Goal: Obtain resource: Download file/media

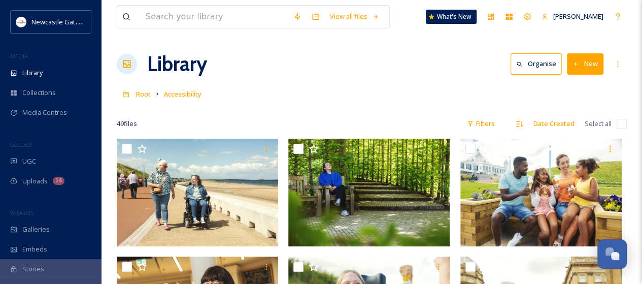
scroll to position [2161, 0]
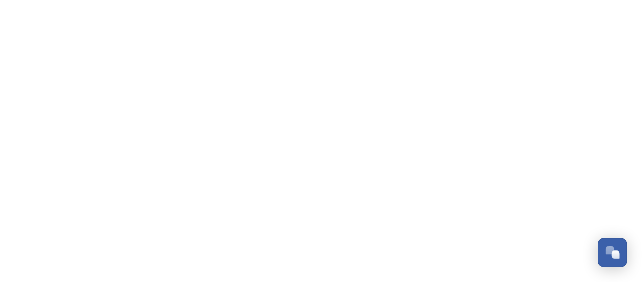
scroll to position [2191, 0]
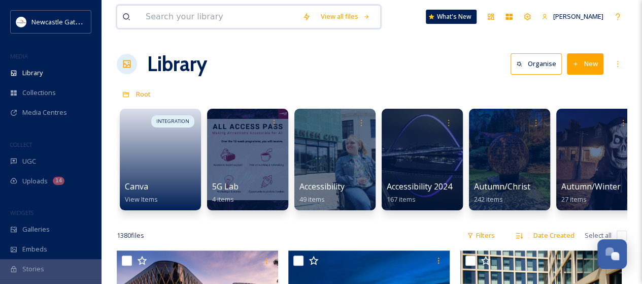
click at [195, 18] on input at bounding box center [219, 17] width 157 height 22
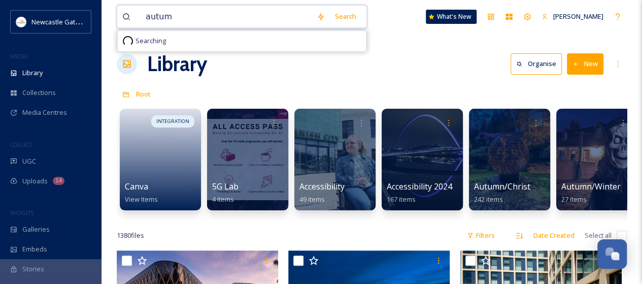
type input "autumn"
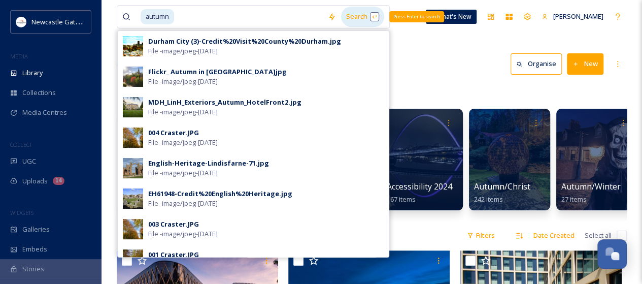
click at [352, 14] on div "Search Press Enter to search" at bounding box center [362, 17] width 43 height 20
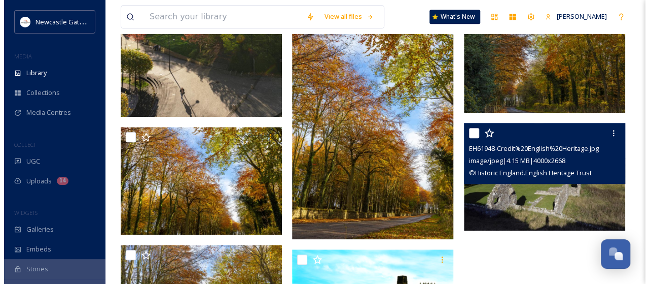
scroll to position [309, 0]
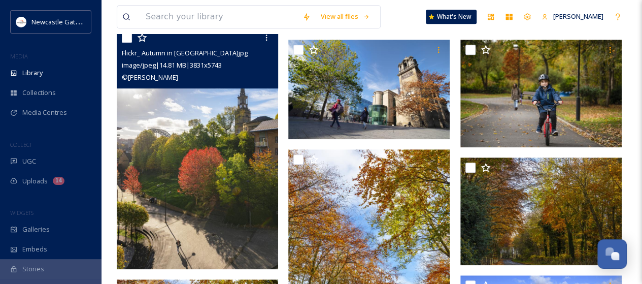
click at [221, 165] on img at bounding box center [197, 148] width 161 height 242
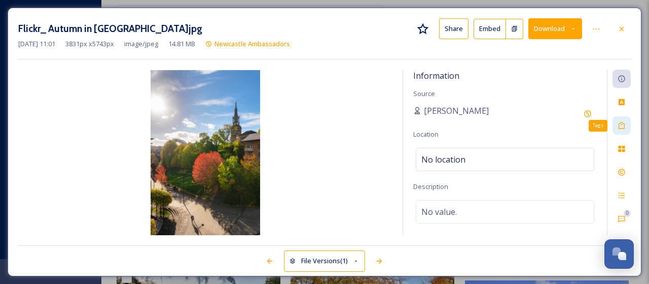
click at [622, 125] on icon at bounding box center [622, 125] width 8 height 8
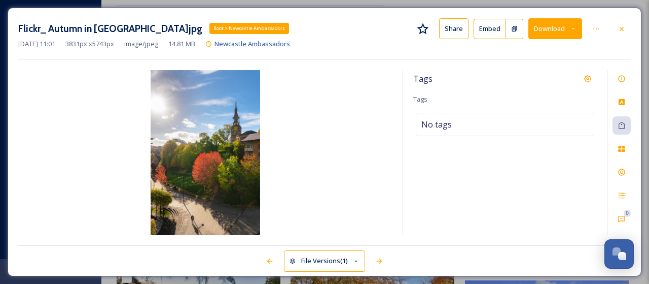
click at [290, 43] on span "Newcastle Ambassadors" at bounding box center [253, 43] width 76 height 9
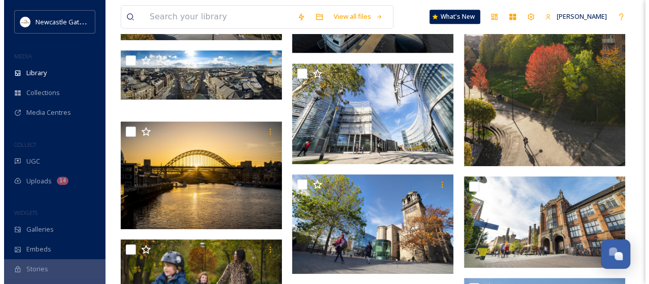
scroll to position [355, 0]
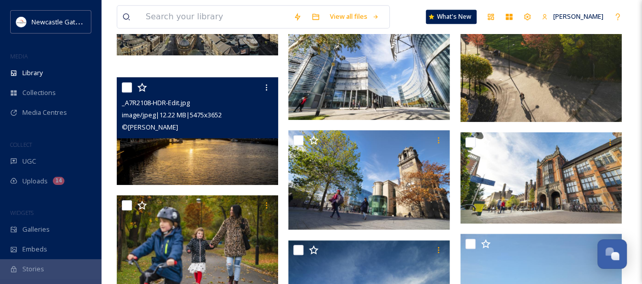
click at [199, 144] on img at bounding box center [197, 131] width 161 height 108
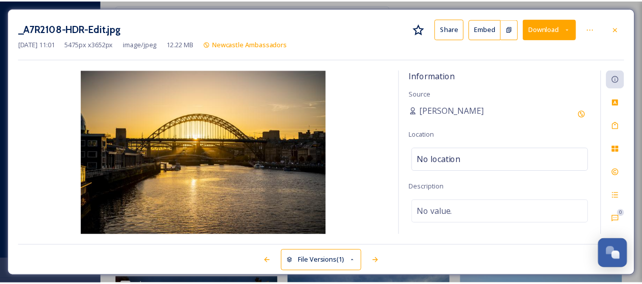
scroll to position [358, 0]
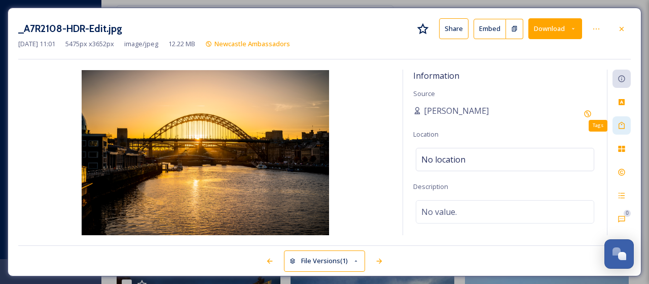
click at [625, 122] on icon at bounding box center [622, 125] width 8 height 8
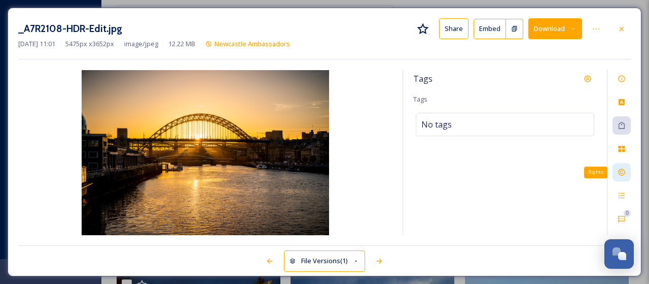
click at [622, 169] on icon at bounding box center [622, 172] width 8 height 8
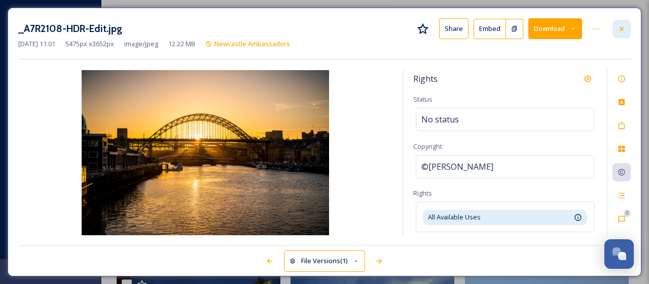
click at [622, 29] on icon at bounding box center [622, 28] width 4 height 4
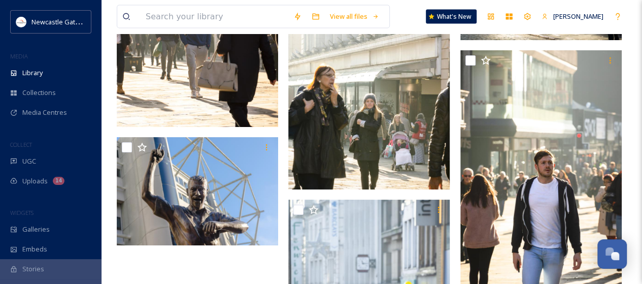
scroll to position [4707, 0]
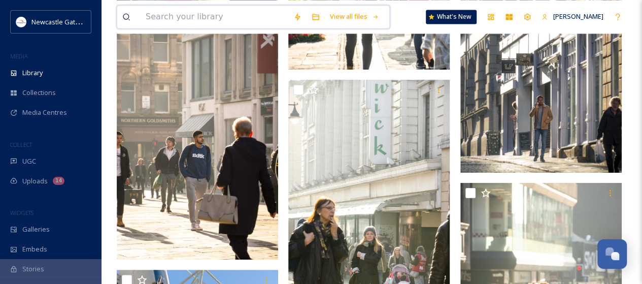
click at [151, 13] on input at bounding box center [215, 17] width 148 height 22
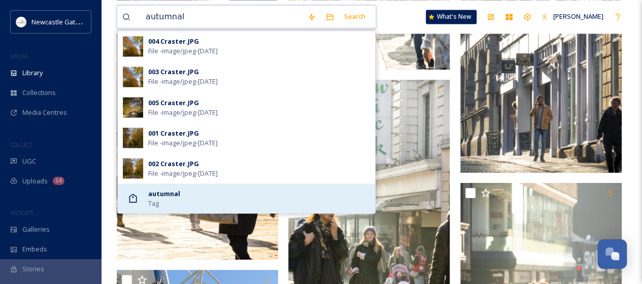
type input "autumnal"
click at [168, 196] on strong "autumnal" at bounding box center [164, 192] width 32 height 9
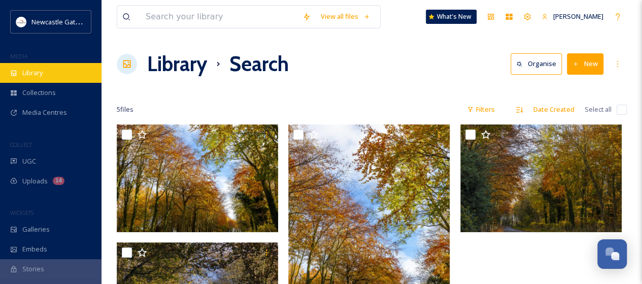
click at [34, 79] on div "Library" at bounding box center [50, 73] width 101 height 20
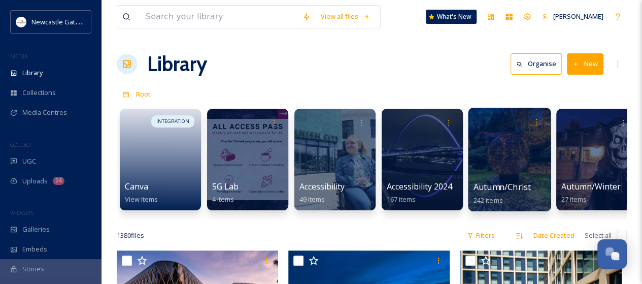
click at [504, 182] on span "Autumn/Christmas Campaign 25" at bounding box center [536, 186] width 126 height 11
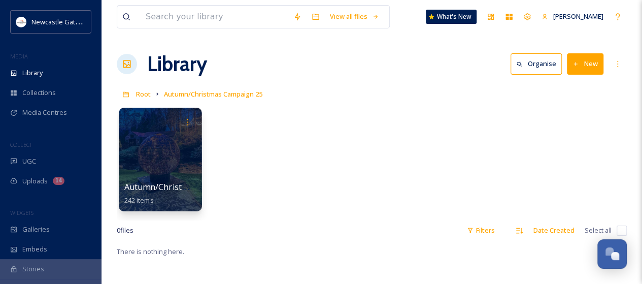
click at [180, 153] on div at bounding box center [160, 159] width 83 height 103
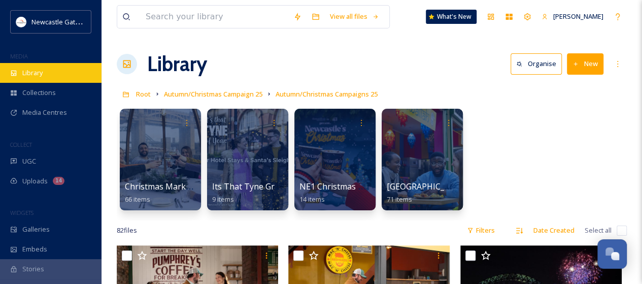
click at [28, 75] on span "Library" at bounding box center [32, 73] width 20 height 10
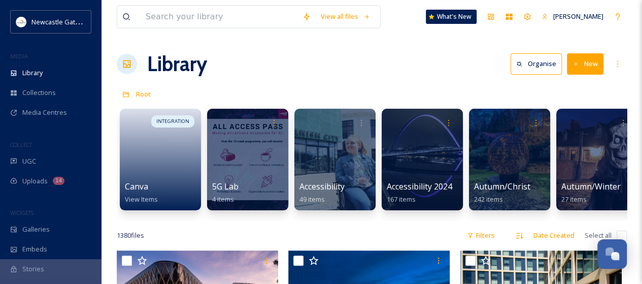
scroll to position [0, 210]
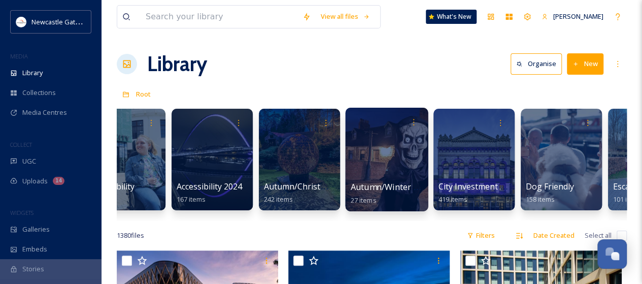
click at [377, 176] on div at bounding box center [386, 159] width 83 height 103
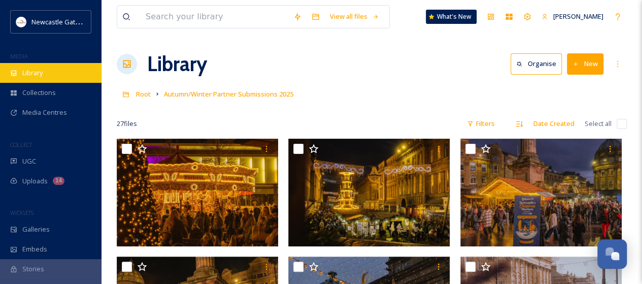
click at [39, 77] on span "Library" at bounding box center [32, 73] width 20 height 10
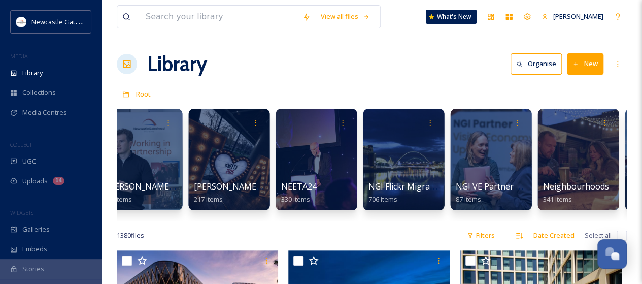
scroll to position [0, 1105]
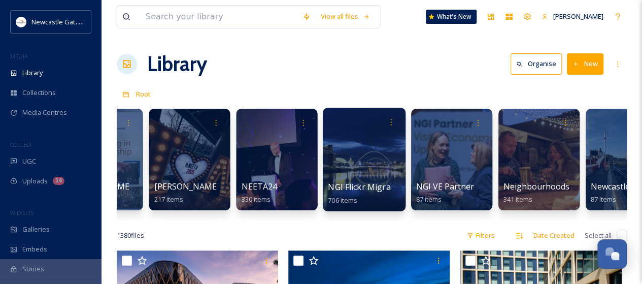
click at [362, 184] on span "NGI Flickr Migration" at bounding box center [367, 186] width 78 height 11
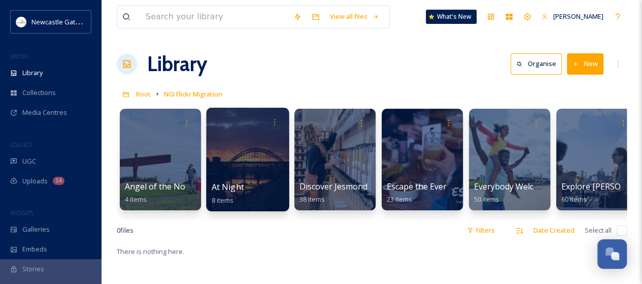
click at [255, 178] on div at bounding box center [247, 159] width 83 height 103
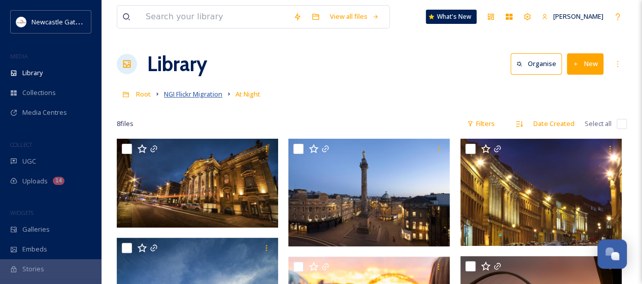
click at [196, 97] on span "NGI Flickr Migration" at bounding box center [193, 93] width 58 height 9
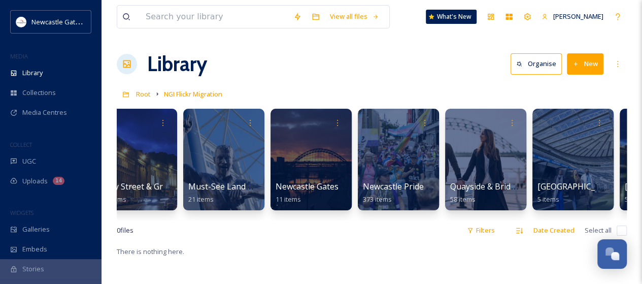
scroll to position [0, 806]
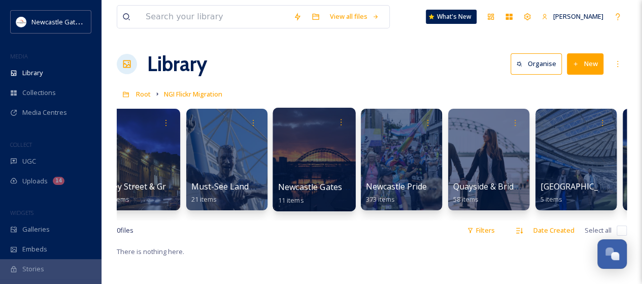
click at [321, 167] on div at bounding box center [313, 159] width 83 height 103
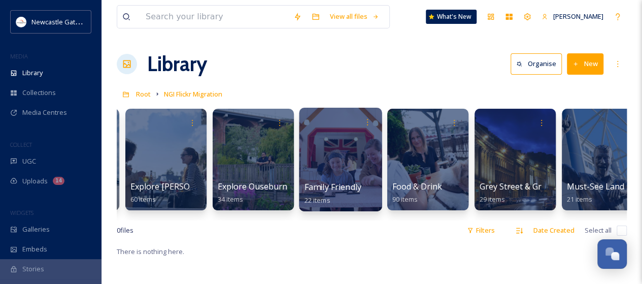
scroll to position [0, 432]
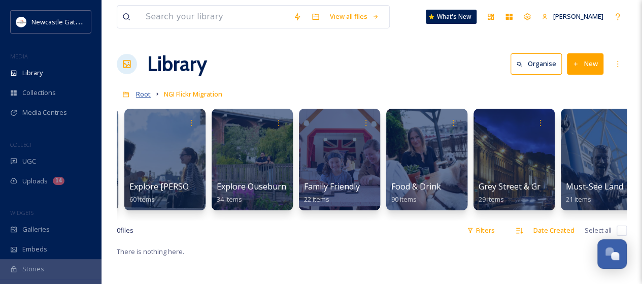
click at [140, 92] on span "Root" at bounding box center [143, 93] width 15 height 9
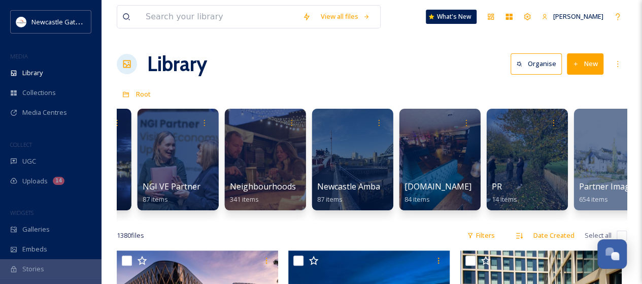
scroll to position [0, 1376]
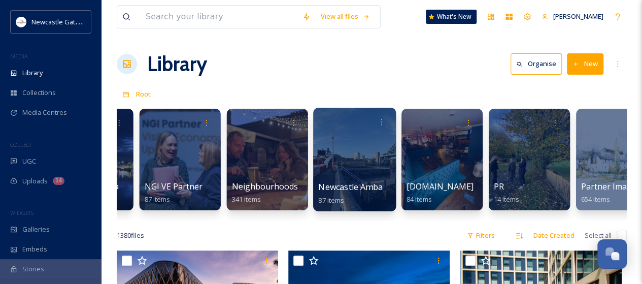
click at [357, 186] on span "Newcastle Ambassadors" at bounding box center [366, 186] width 95 height 11
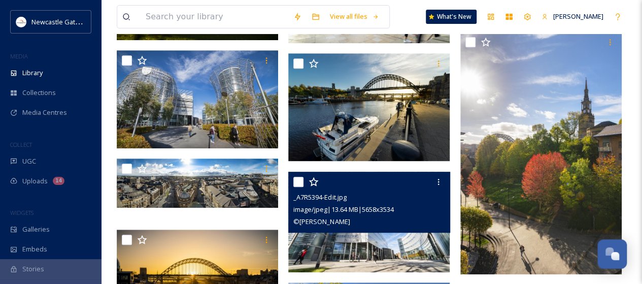
scroll to position [304, 0]
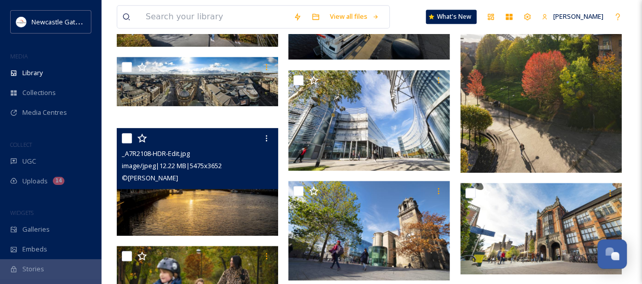
click at [219, 197] on img at bounding box center [197, 182] width 161 height 108
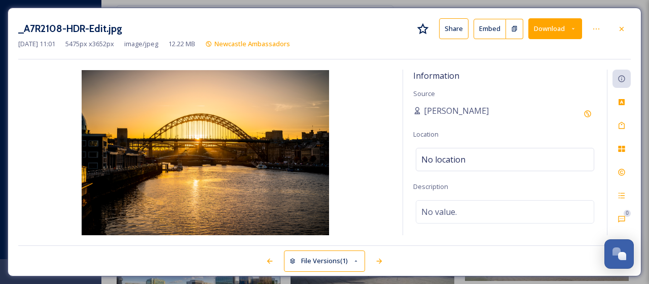
click at [557, 31] on button "Download" at bounding box center [556, 28] width 54 height 21
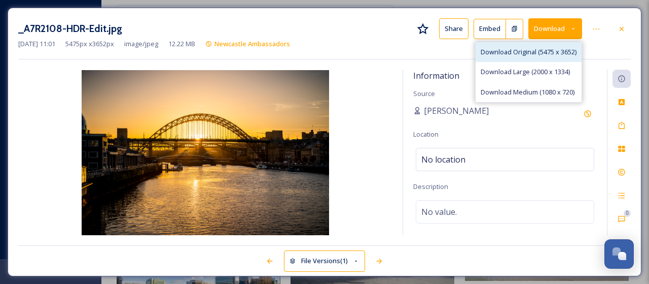
click at [542, 50] on span "Download Original (5475 x 3652)" at bounding box center [529, 52] width 96 height 10
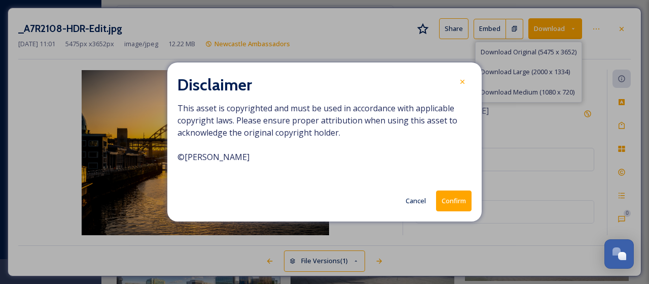
click at [464, 201] on button "Confirm" at bounding box center [454, 200] width 36 height 21
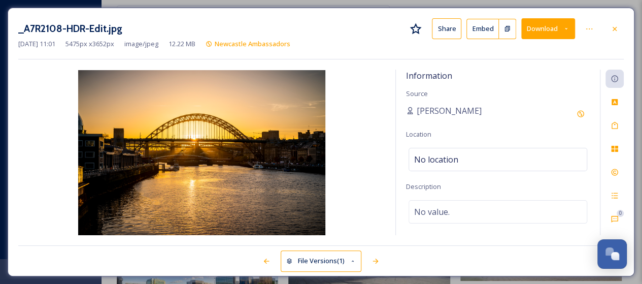
click at [552, 27] on button "Download" at bounding box center [548, 28] width 54 height 21
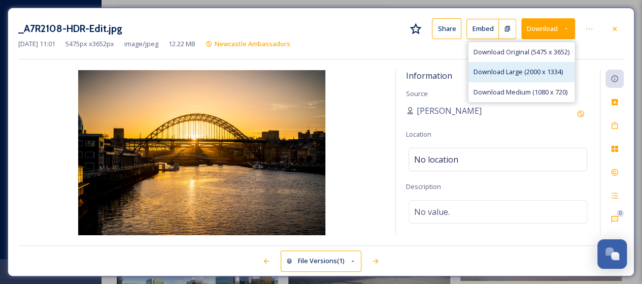
click at [521, 74] on span "Download Large (2000 x 1334)" at bounding box center [517, 72] width 89 height 10
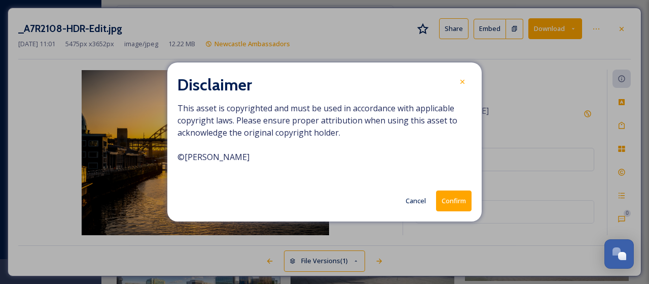
click at [444, 200] on button "Confirm" at bounding box center [454, 200] width 36 height 21
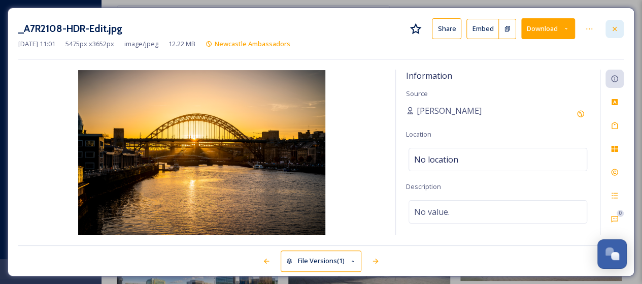
click at [617, 29] on icon at bounding box center [614, 29] width 8 height 8
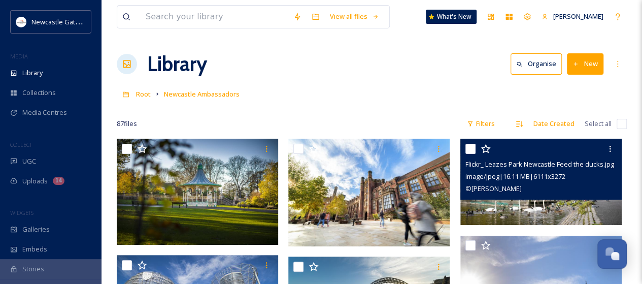
click at [559, 206] on img at bounding box center [540, 181] width 161 height 86
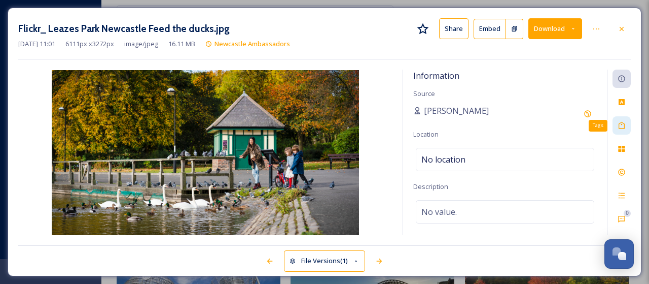
click at [622, 126] on icon at bounding box center [622, 125] width 8 height 8
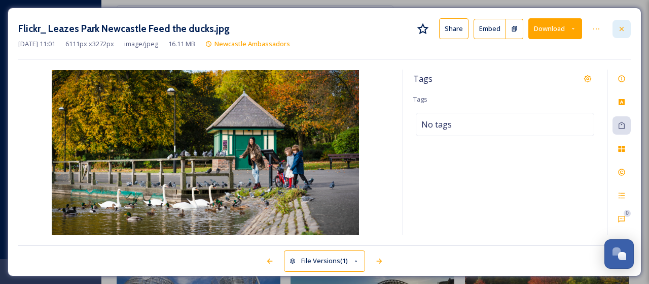
click at [622, 28] on icon at bounding box center [622, 28] width 4 height 4
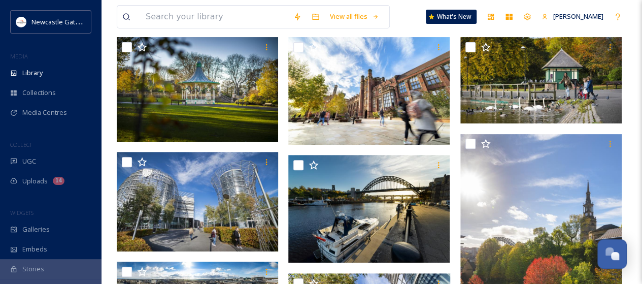
scroll to position [203, 0]
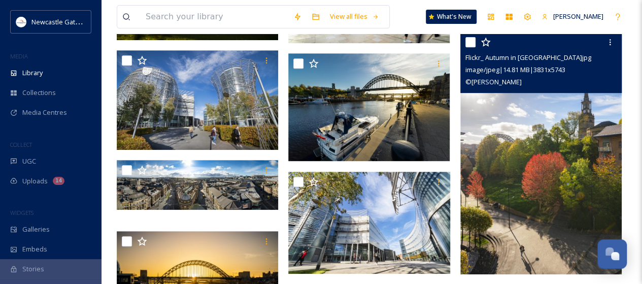
click at [576, 190] on img at bounding box center [540, 153] width 161 height 242
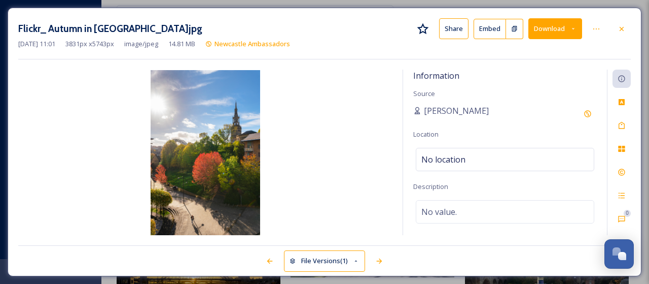
click at [623, 28] on icon at bounding box center [622, 29] width 8 height 8
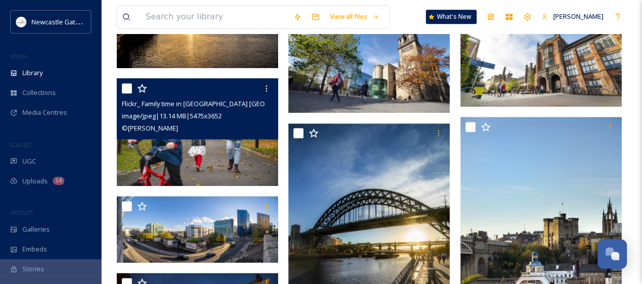
scroll to position [507, 0]
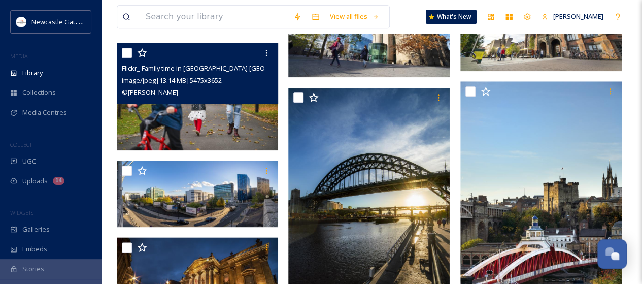
click at [207, 111] on img at bounding box center [197, 97] width 161 height 108
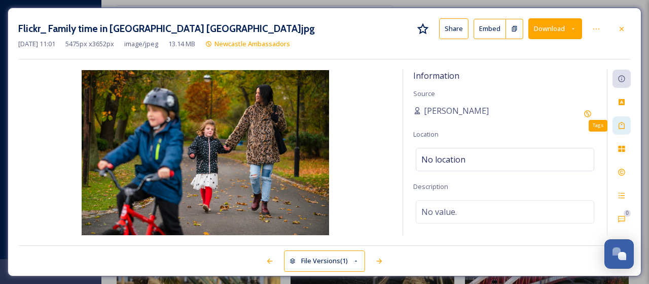
click at [621, 123] on icon at bounding box center [622, 125] width 8 height 8
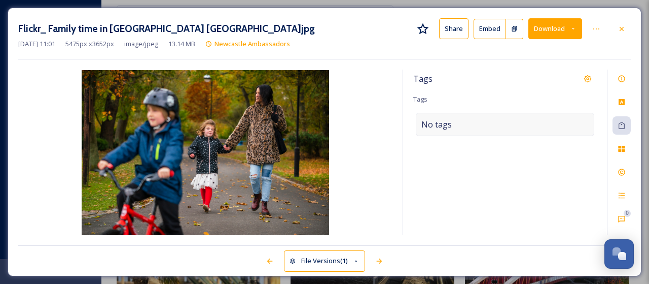
click at [441, 123] on span "No tags" at bounding box center [437, 124] width 30 height 12
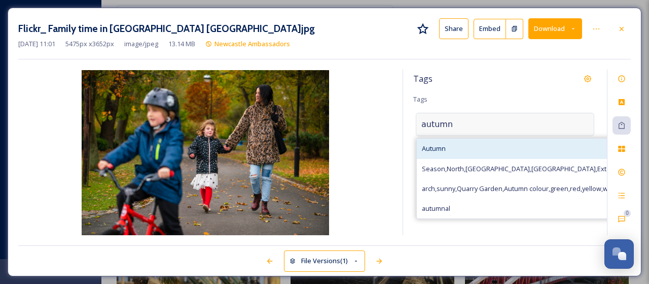
type input "autumn"
click at [439, 144] on span "Autumn" at bounding box center [434, 149] width 24 height 10
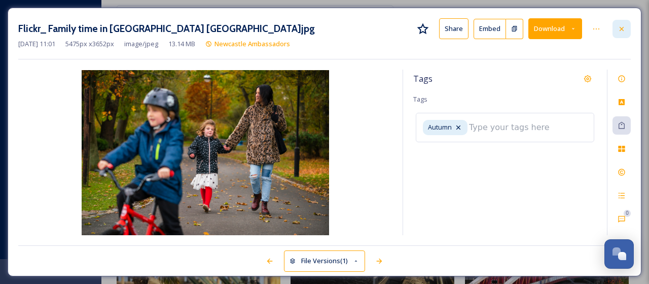
click at [625, 30] on icon at bounding box center [622, 29] width 8 height 8
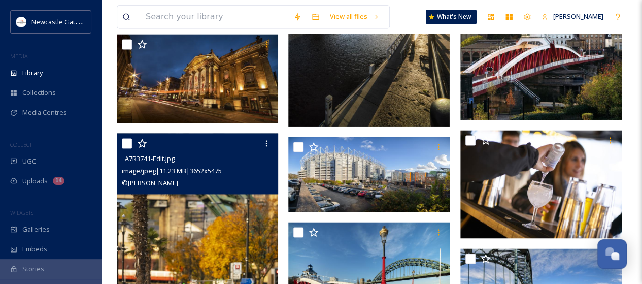
scroll to position [705, 0]
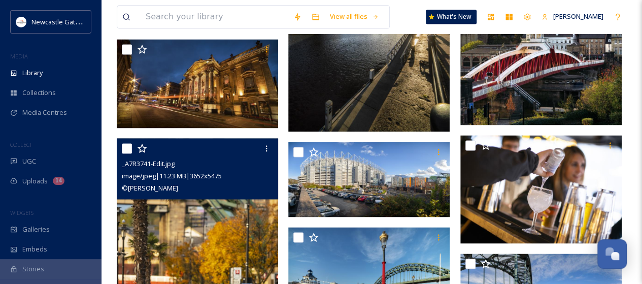
click at [208, 224] on img at bounding box center [197, 259] width 161 height 242
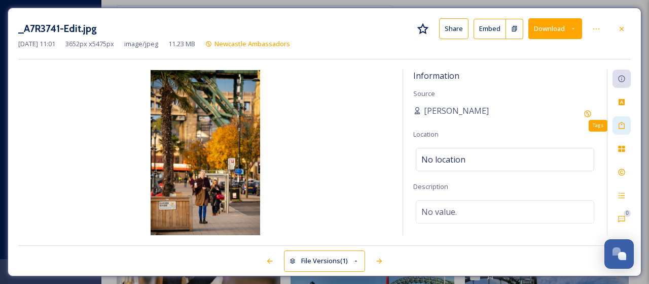
click at [625, 123] on icon at bounding box center [622, 125] width 8 height 8
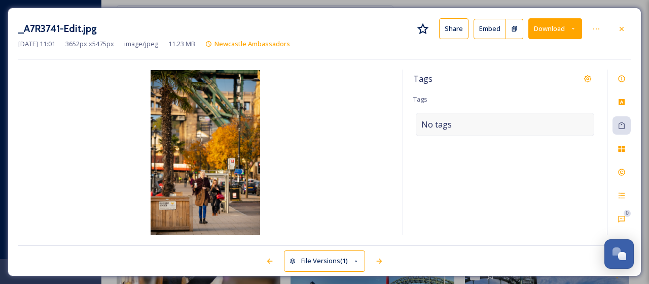
click at [483, 121] on div "No tags" at bounding box center [505, 124] width 179 height 23
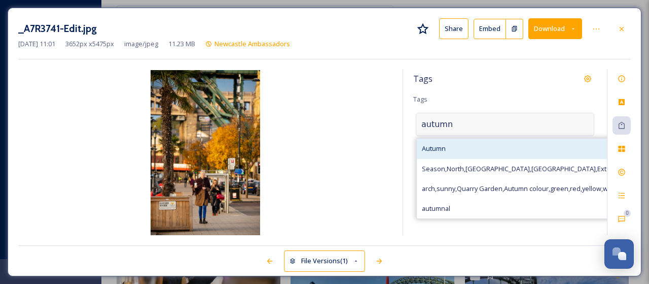
type input "autumn"
click at [445, 146] on span "Autumn" at bounding box center [434, 149] width 24 height 10
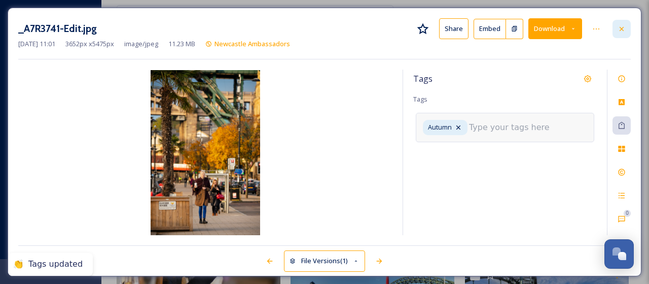
click at [624, 27] on icon at bounding box center [622, 29] width 8 height 8
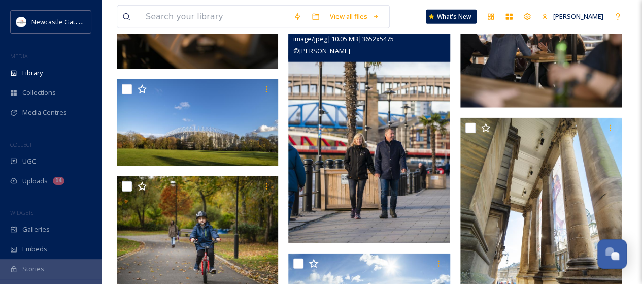
scroll to position [1314, 0]
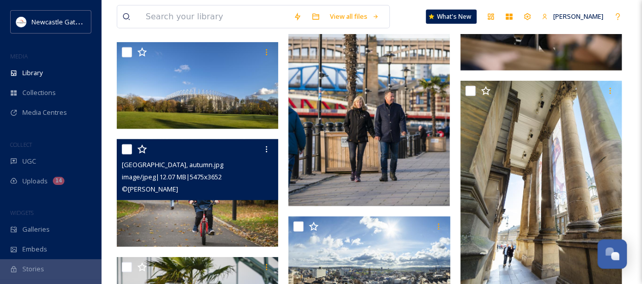
click at [194, 200] on img at bounding box center [197, 193] width 161 height 108
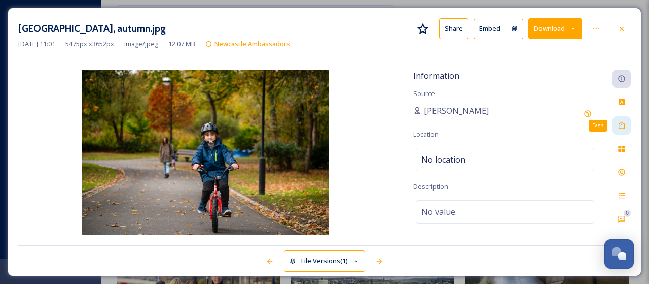
click at [624, 123] on icon at bounding box center [622, 125] width 6 height 7
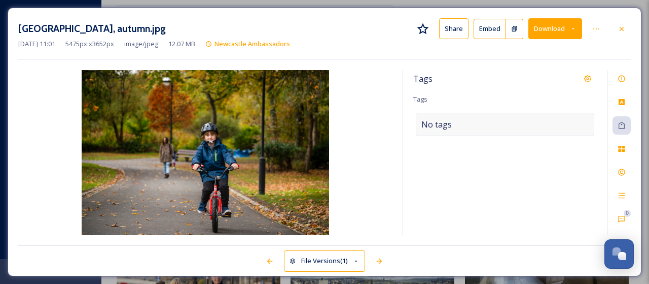
click at [437, 124] on span "No tags" at bounding box center [437, 124] width 30 height 12
click at [437, 124] on input at bounding box center [472, 124] width 101 height 12
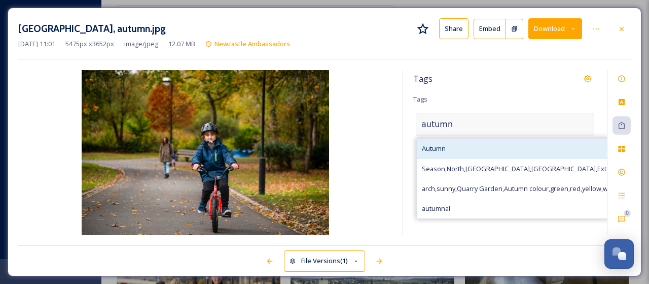
type input "autumn"
click at [428, 148] on span "Autumn" at bounding box center [434, 149] width 24 height 10
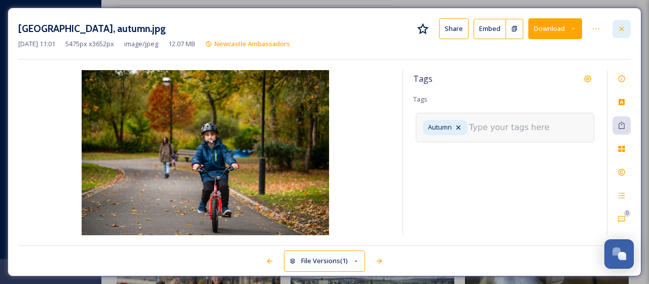
click at [625, 30] on icon at bounding box center [622, 29] width 8 height 8
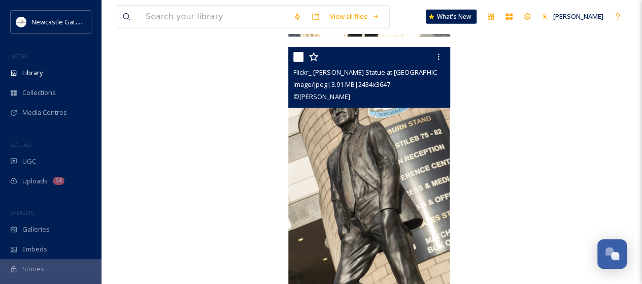
scroll to position [5312, 0]
